Goal: Information Seeking & Learning: Learn about a topic

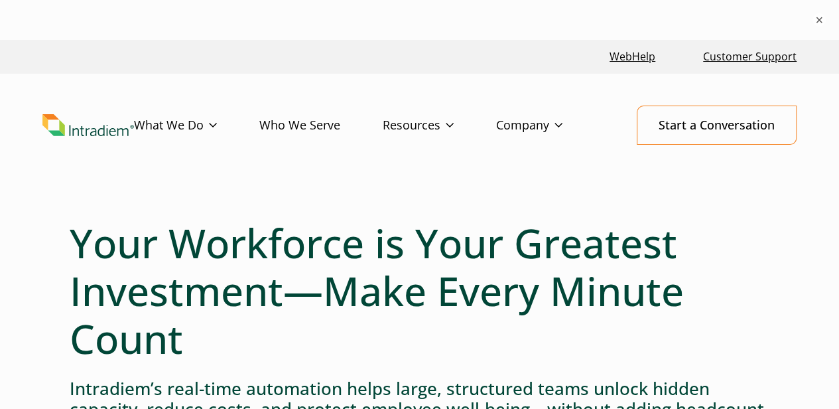
click at [305, 126] on link "Who We Serve" at bounding box center [320, 125] width 123 height 38
click at [192, 120] on link "What We Do" at bounding box center [196, 125] width 125 height 38
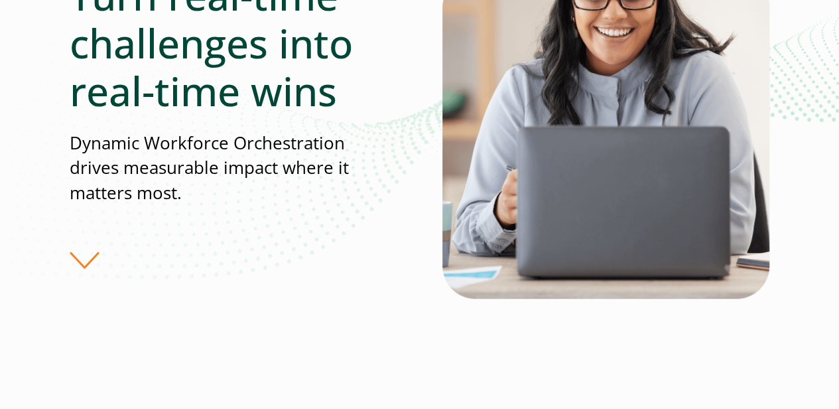
scroll to position [265, 0]
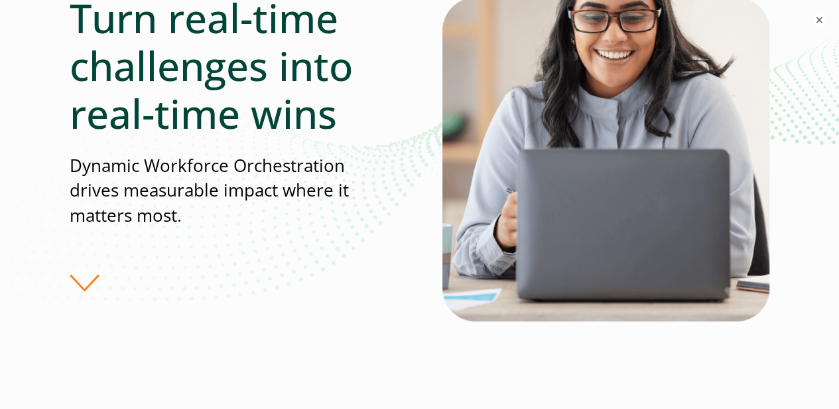
click at [89, 283] on div "Turn real-time challenges into real-time wins Dynamic Workforce Orchestration d…" at bounding box center [256, 142] width 373 height 297
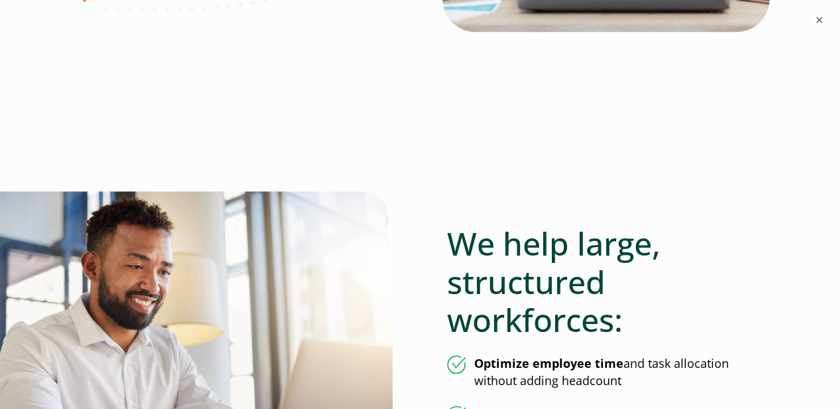
scroll to position [332, 0]
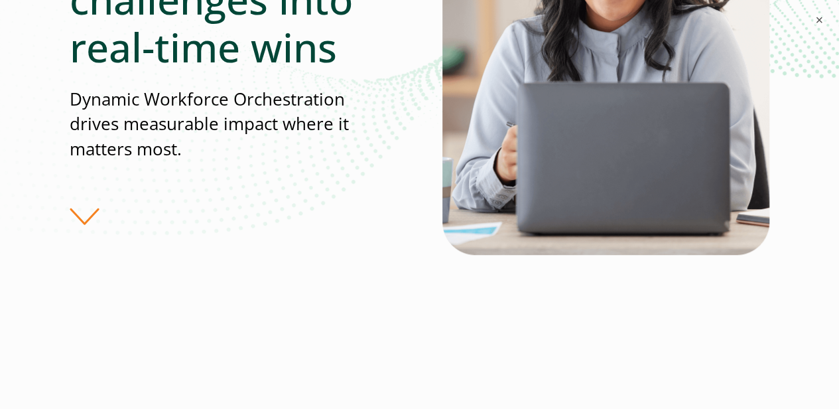
click at [82, 218] on div "Turn real-time challenges into real-time wins Dynamic Workforce Orchestration d…" at bounding box center [256, 76] width 373 height 297
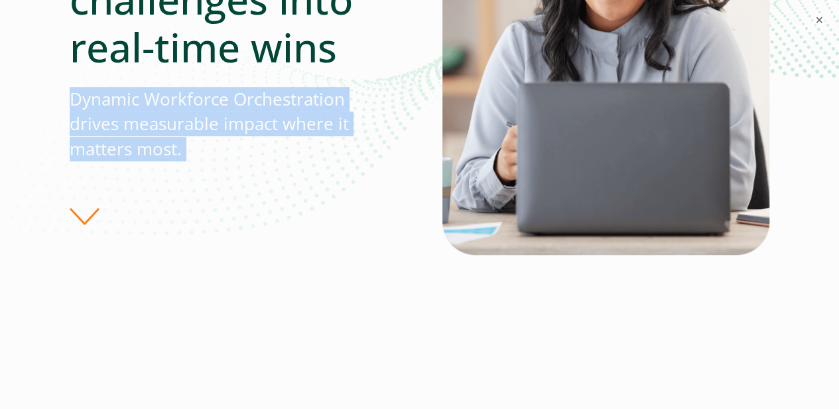
click at [82, 218] on div "Turn real-time challenges into real-time wins Dynamic Workforce Orchestration d…" at bounding box center [256, 76] width 373 height 297
click at [81, 218] on div "Turn real-time challenges into real-time wins Dynamic Workforce Orchestration d…" at bounding box center [256, 76] width 373 height 297
drag, startPoint x: 649, startPoint y: 149, endPoint x: 616, endPoint y: 173, distance: 40.9
click at [648, 149] on img at bounding box center [606, 60] width 327 height 389
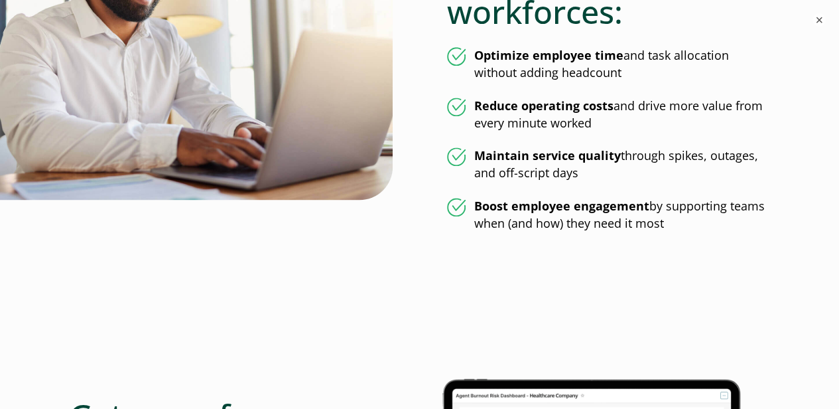
scroll to position [796, 0]
